Goal: Download file/media

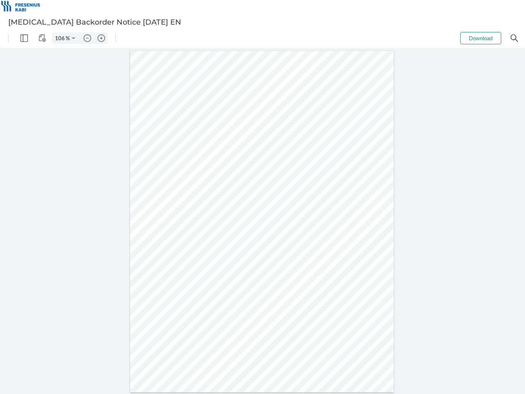
click at [24, 38] on img "Panel" at bounding box center [24, 37] width 7 height 7
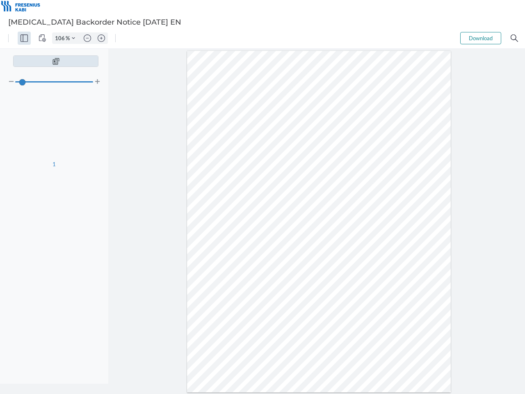
click at [42, 38] on img "View Controls" at bounding box center [42, 37] width 7 height 7
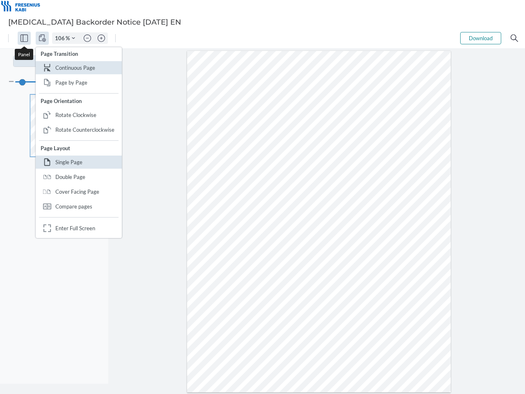
click at [61, 38] on input "106" at bounding box center [59, 37] width 13 height 7
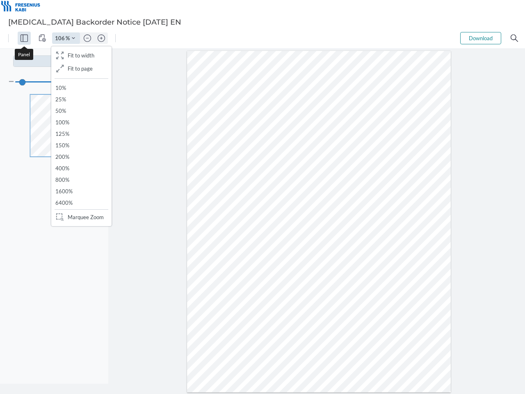
click at [73, 38] on img "Zoom Controls" at bounding box center [73, 38] width 3 height 3
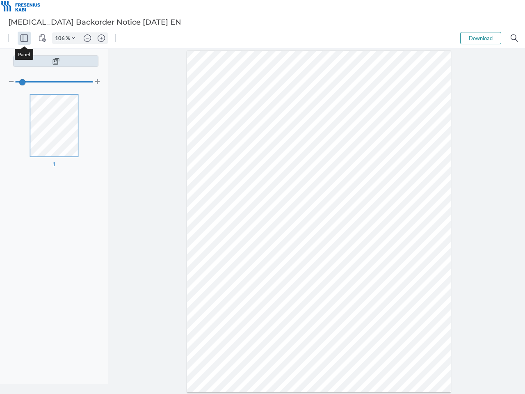
click at [87, 38] on img "Zoom out" at bounding box center [87, 37] width 7 height 7
click at [101, 38] on img "Zoom in" at bounding box center [101, 37] width 7 height 7
type input "106"
click at [481, 38] on button "Download" at bounding box center [481, 38] width 41 height 12
click at [515, 38] on img "Search" at bounding box center [514, 37] width 7 height 7
